Goal: Find specific page/section: Find specific page/section

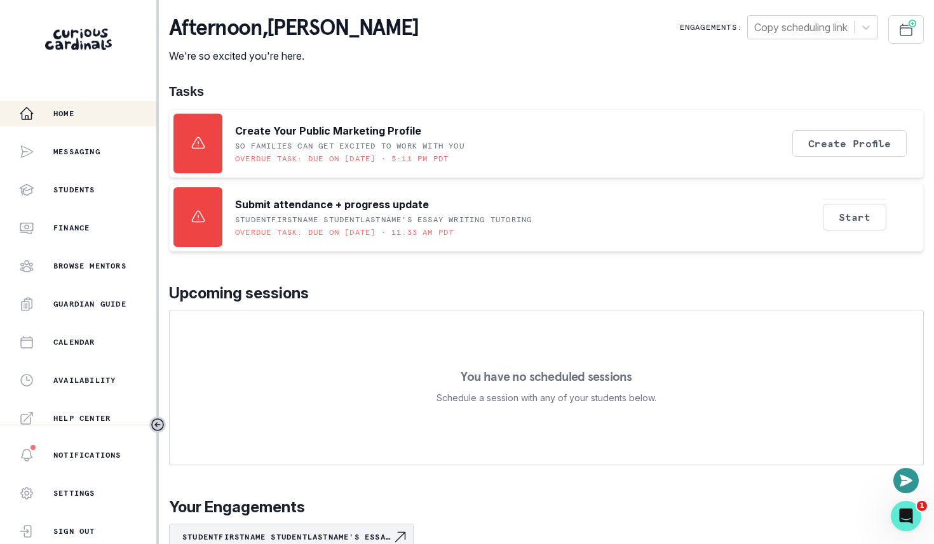
scroll to position [273, 0]
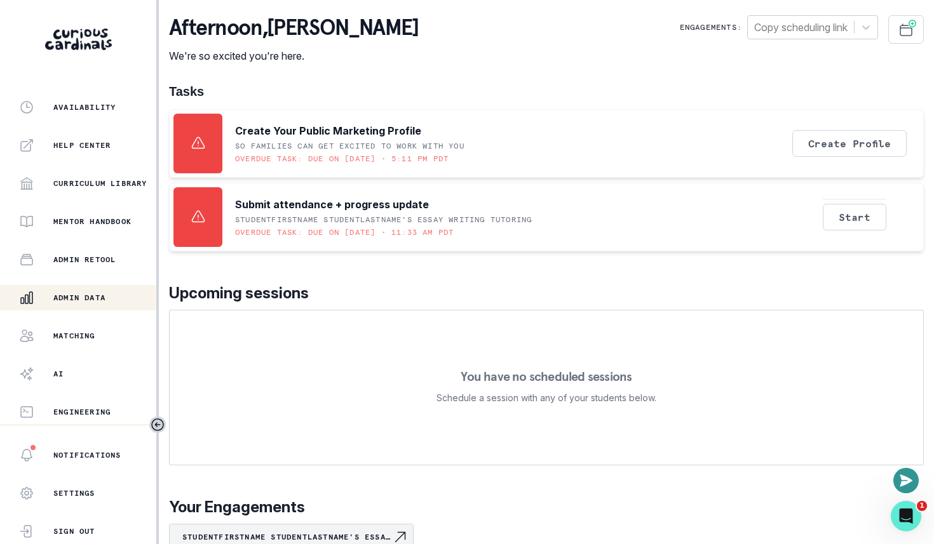
click at [91, 295] on p "Admin Data" at bounding box center [79, 298] width 52 height 10
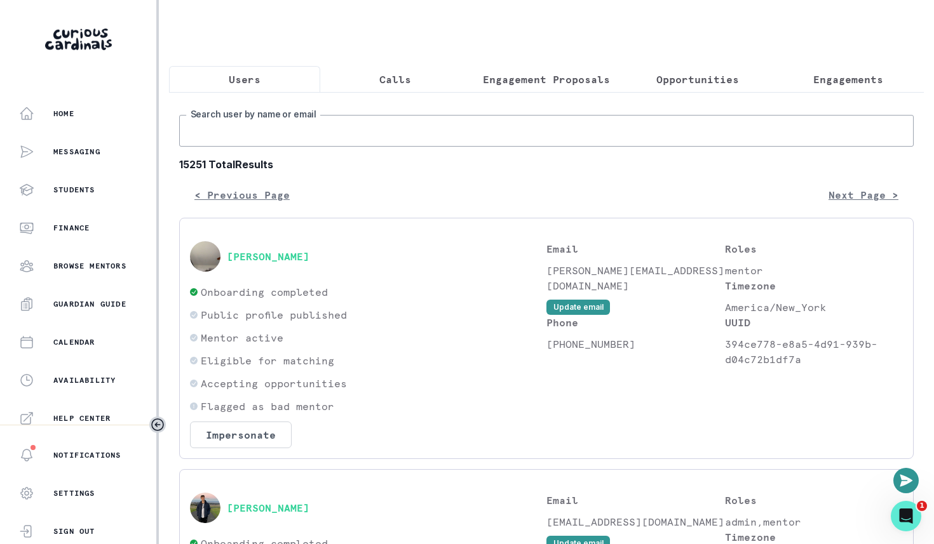
click at [346, 126] on input "Search user by name or email" at bounding box center [546, 131] width 734 height 32
type input "[PERSON_NAME]"
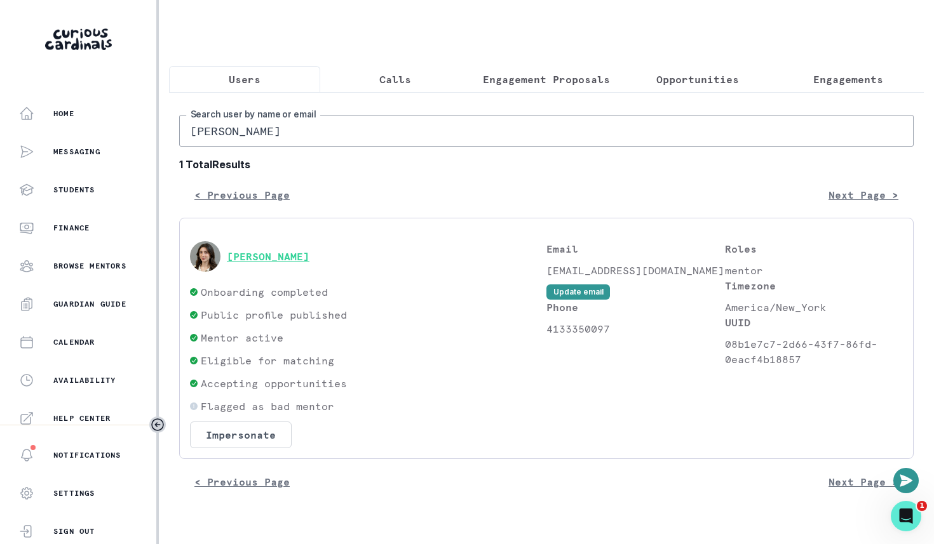
click at [306, 254] on button "[PERSON_NAME]" at bounding box center [268, 256] width 83 height 13
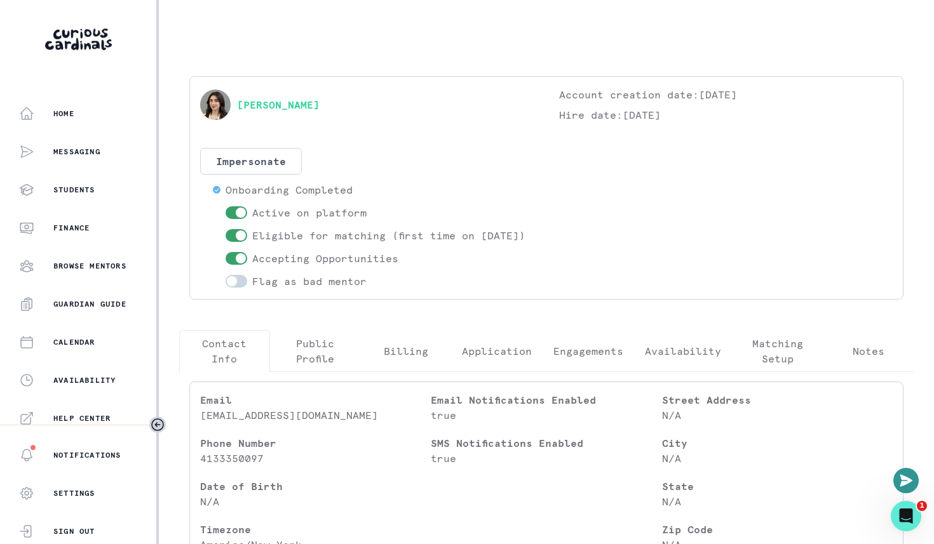
click at [597, 355] on button "Engagements" at bounding box center [587, 351] width 91 height 42
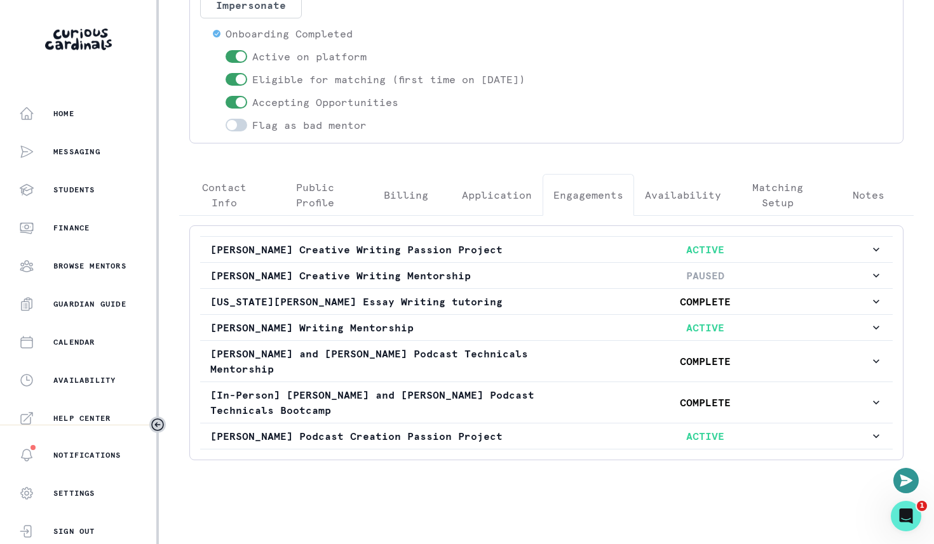
scroll to position [166, 0]
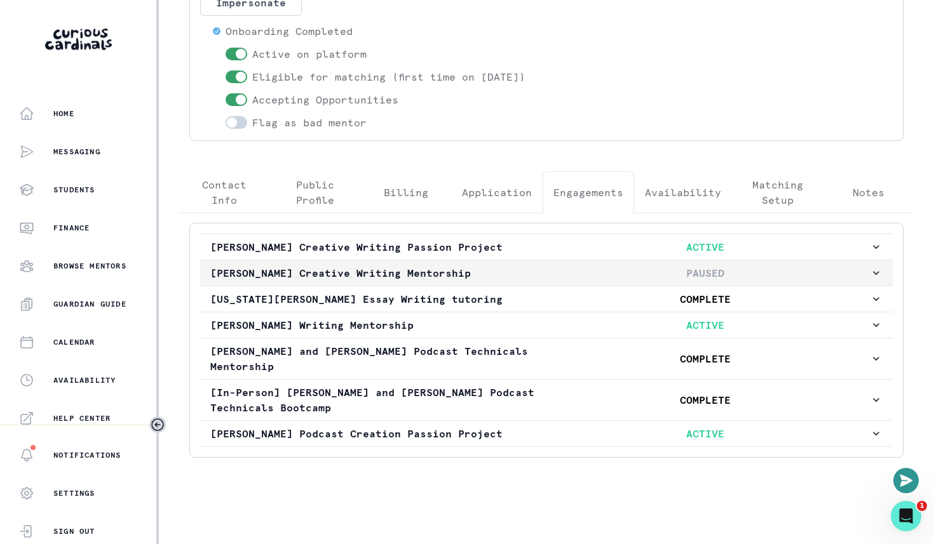
click at [394, 281] on p "[PERSON_NAME] Creative Writing Mentorship" at bounding box center [375, 272] width 330 height 15
